Goal: Task Accomplishment & Management: Manage account settings

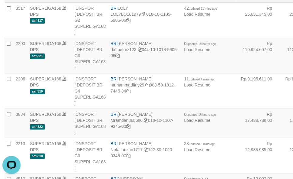
scroll to position [649, 0]
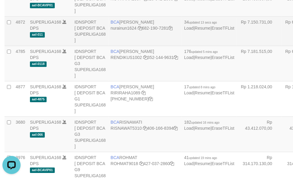
click at [237, 46] on td "Rp 7.150.731,00" at bounding box center [259, 31] width 45 height 29
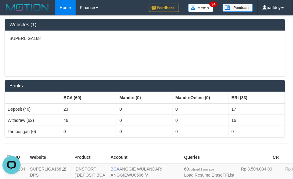
scroll to position [76, 0]
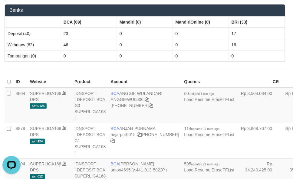
click at [211, 70] on div "Websites (1) SUPERLIGA168 Banks BCA (69) Mandiri (0) MandiriOnline (0) BRI (33)…" at bounding box center [146, 7] width 293 height 134
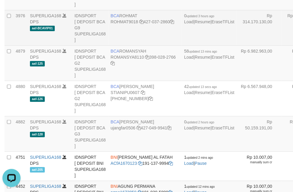
click at [237, 46] on td "Rp 314.170.130,00" at bounding box center [259, 27] width 45 height 35
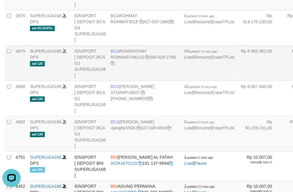
click at [118, 54] on span "BCA" at bounding box center [115, 51] width 9 height 5
copy td "BCA ROMANSYAH"
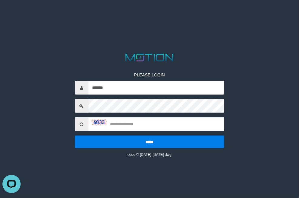
click at [78, 15] on html "PLEASE LOGIN ******* ***** code © 2012-2018 dwg sess-ok" at bounding box center [149, 7] width 299 height 15
type input "*******"
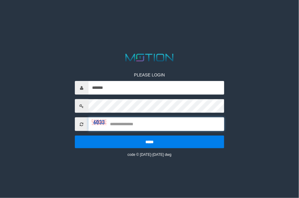
click at [139, 125] on input "text" at bounding box center [157, 124] width 136 height 14
type input "****"
click at [75, 136] on input "*****" at bounding box center [150, 142] width 150 height 13
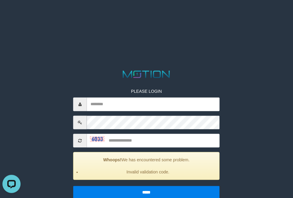
type input "*******"
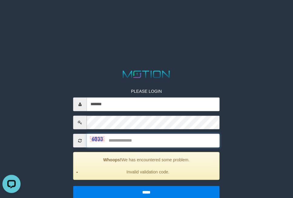
click at [152, 139] on input "text" at bounding box center [153, 141] width 133 height 14
type input "****"
click at [73, 186] on input "*****" at bounding box center [146, 192] width 147 height 13
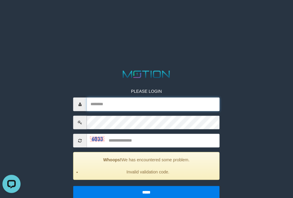
type input "*******"
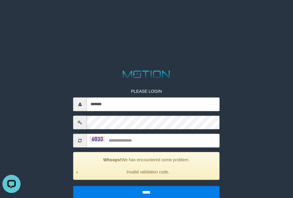
click at [47, 15] on html "PLEASE LOGIN ******* Whoops! We has encountered some problem. Invalid validatio…" at bounding box center [146, 7] width 293 height 15
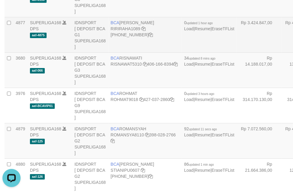
drag, startPoint x: 242, startPoint y: 78, endPoint x: 230, endPoint y: 89, distance: 16.5
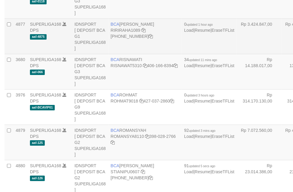
click at [237, 54] on td "Rp 3.424.847,00" at bounding box center [259, 36] width 45 height 35
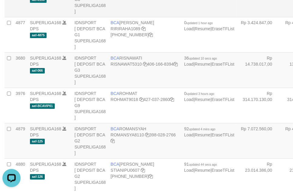
scroll to position [287, 0]
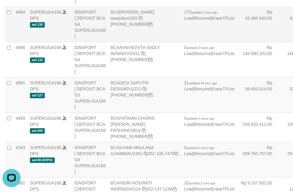
scroll to position [1045, 0]
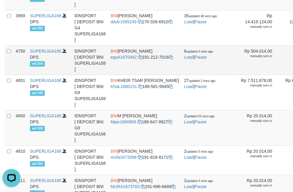
click at [123, 75] on td "BNI EGI SAPUTRA egsA1670442 191-212-7016" at bounding box center [146, 60] width 74 height 29
click at [124, 75] on td "BNI EGI SAPUTRA egsA1670442 191-212-7016" at bounding box center [146, 60] width 74 height 29
copy td "BNI EGI SAPUTRA"
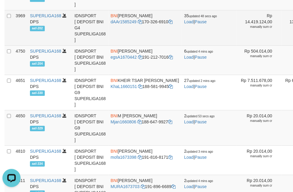
click at [237, 46] on td "Rp 14.419.124,00 manually sum cr" at bounding box center [259, 27] width 45 height 35
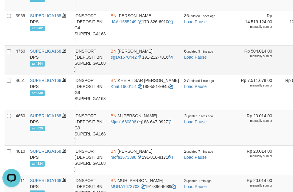
click at [138, 75] on td "BNI EGI SAPUTRA egsA1670442 191-212-7016" at bounding box center [146, 60] width 74 height 29
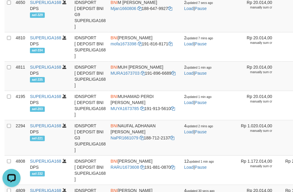
scroll to position [785, 0]
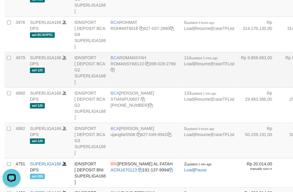
click at [120, 88] on td "BCA ROMANSYAH ROMANSYA8110 398-028-2766" at bounding box center [146, 69] width 74 height 35
copy td "BCA ROMANSYAH"
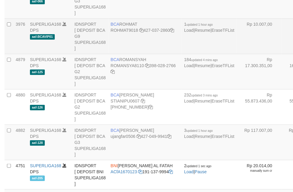
click at [237, 54] on td "Rp 10.007,00" at bounding box center [259, 36] width 45 height 35
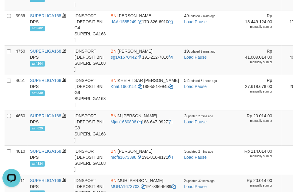
scroll to position [785, 0]
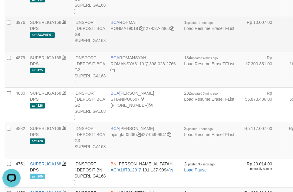
click at [237, 52] on td "Rp 10.007,00" at bounding box center [259, 34] width 45 height 35
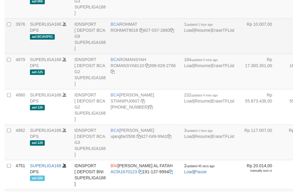
scroll to position [785, 0]
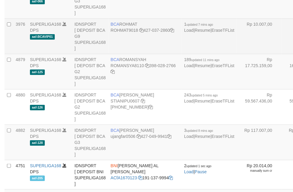
scroll to position [785, 0]
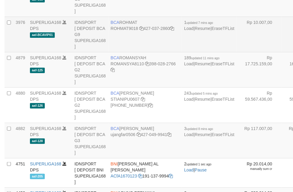
click at [237, 52] on td "Rp 10.007,00" at bounding box center [259, 34] width 45 height 35
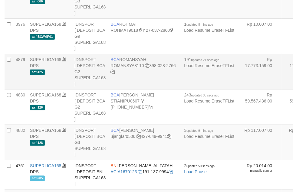
scroll to position [785, 0]
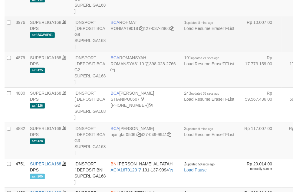
click at [237, 52] on td "Rp 10.007,00" at bounding box center [259, 34] width 45 height 35
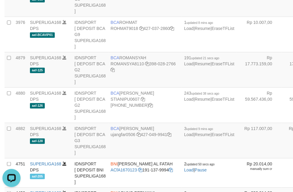
scroll to position [0, 0]
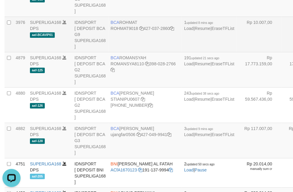
click at [237, 52] on td "Rp 10.007,00" at bounding box center [259, 34] width 45 height 35
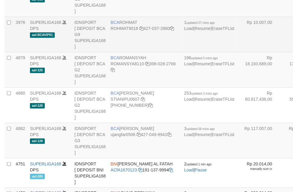
click at [237, 52] on td "Rp 10.007,00" at bounding box center [259, 34] width 45 height 35
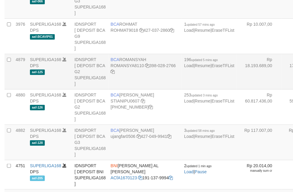
scroll to position [785, 0]
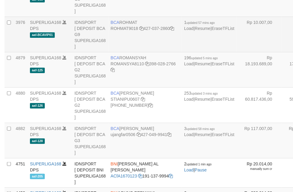
click at [237, 52] on td "Rp 10.007,00" at bounding box center [259, 34] width 45 height 35
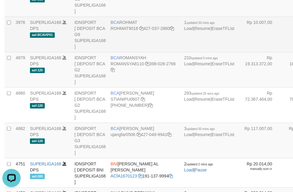
click at [237, 52] on td "Rp 10.007,00" at bounding box center [259, 34] width 45 height 35
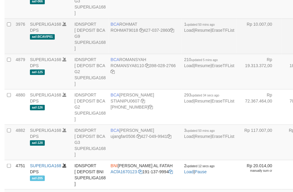
scroll to position [785, 0]
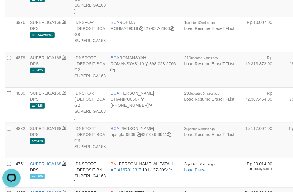
scroll to position [0, 0]
